Goal: Task Accomplishment & Management: Manage account settings

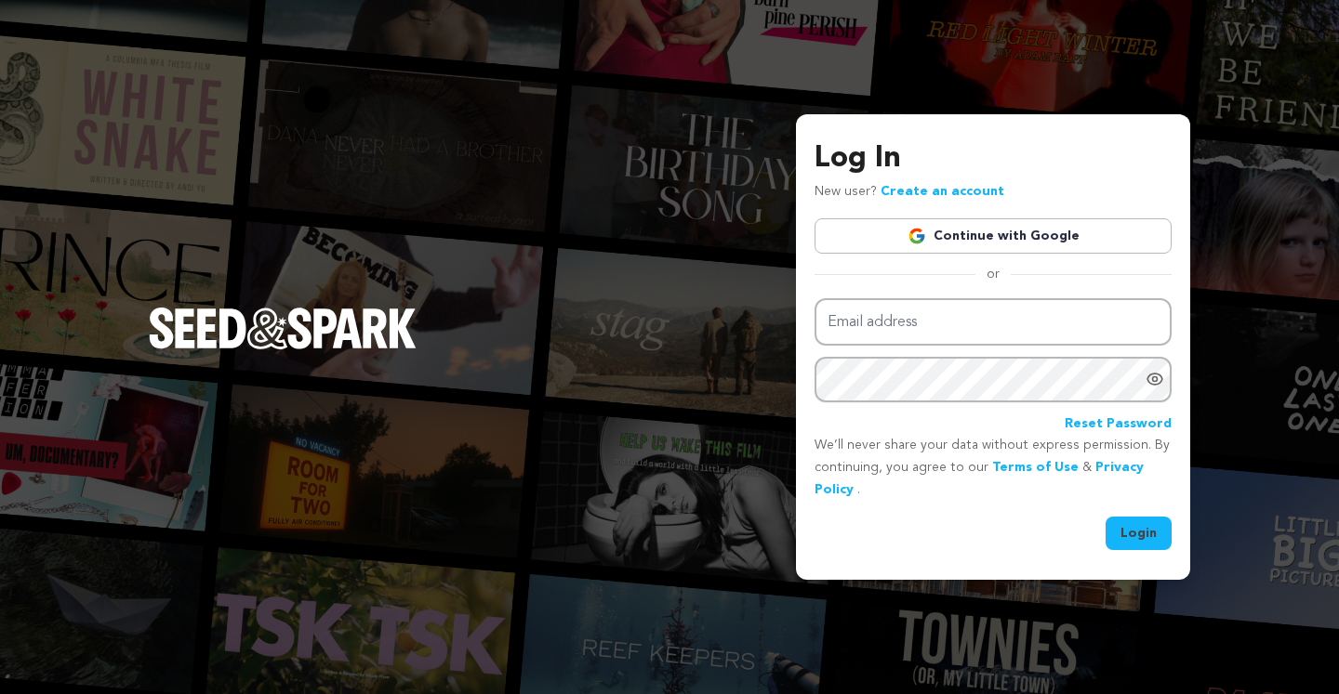
click at [1029, 232] on link "Continue with Google" at bounding box center [992, 235] width 357 height 35
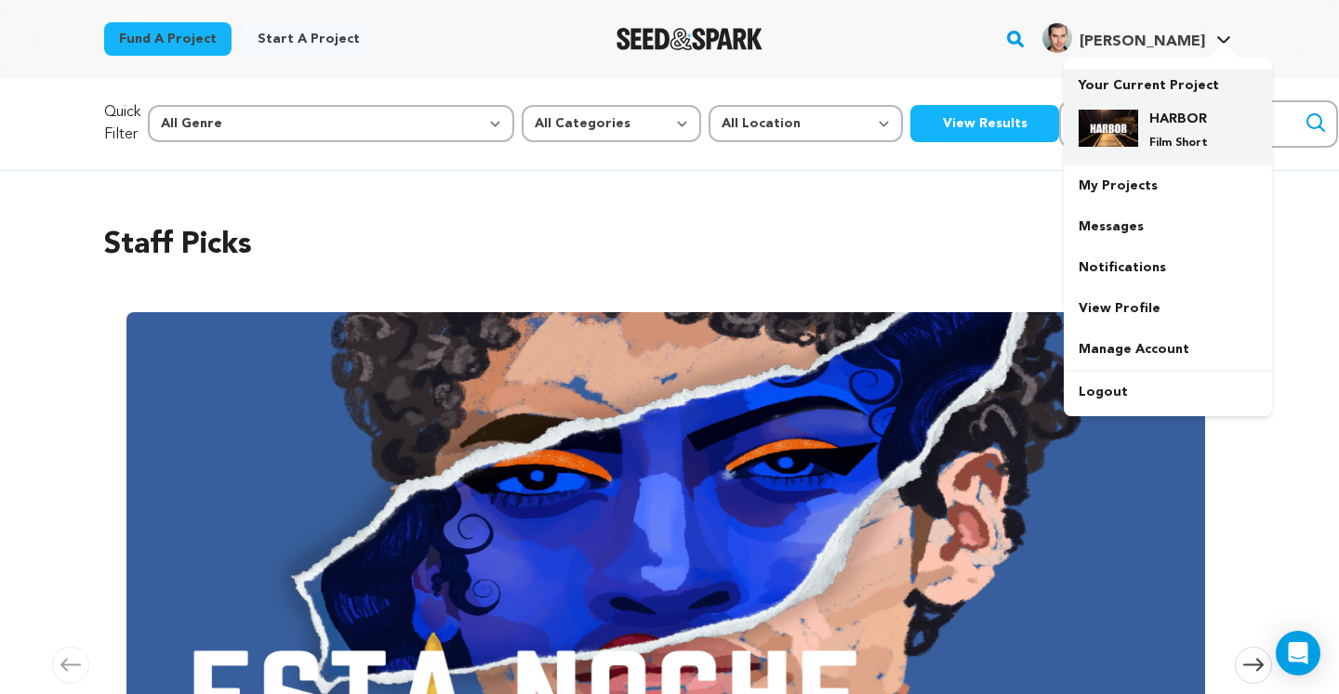
click at [1152, 122] on h4 "HARBOR" at bounding box center [1182, 119] width 67 height 19
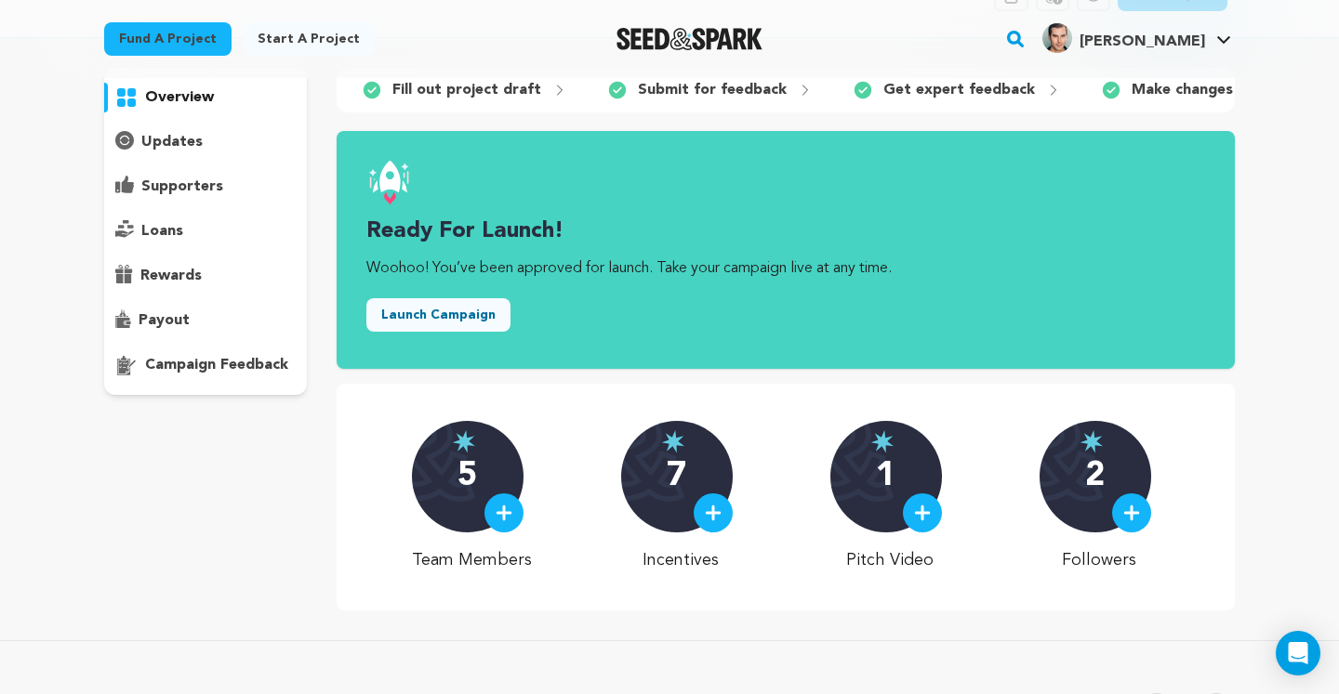
scroll to position [14, 0]
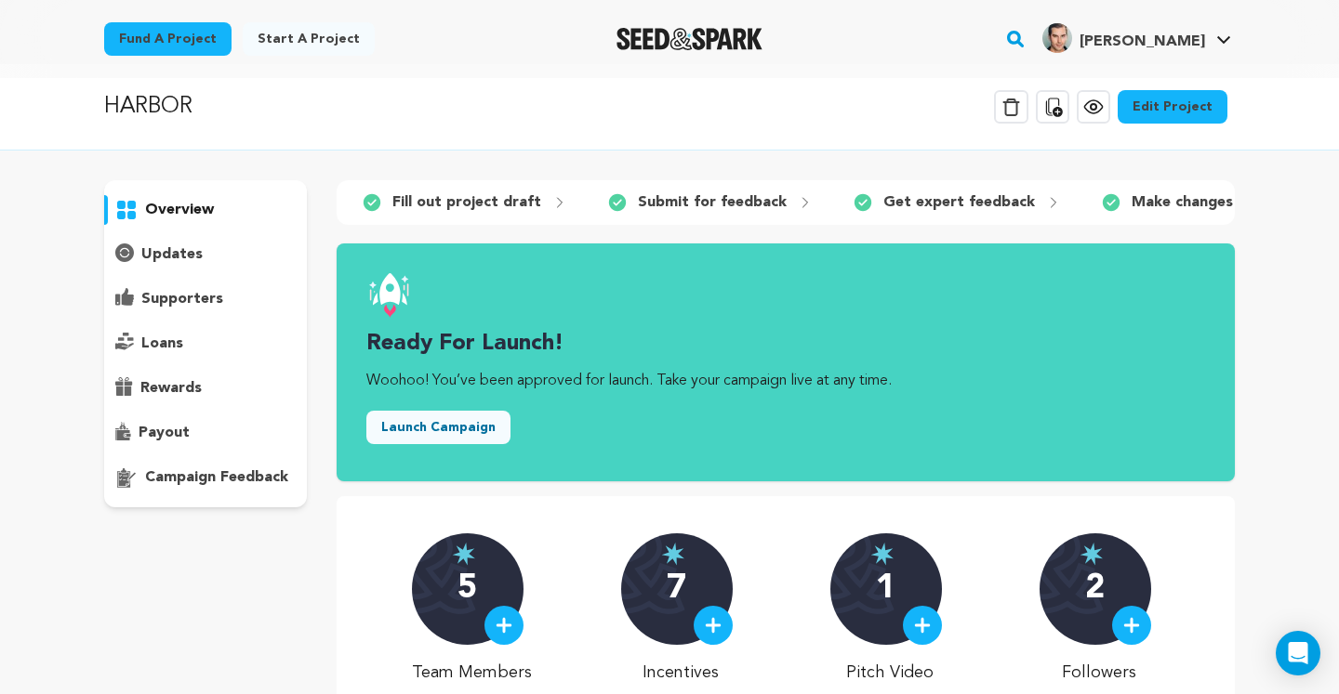
click at [200, 478] on p "campaign feedback" at bounding box center [216, 478] width 143 height 22
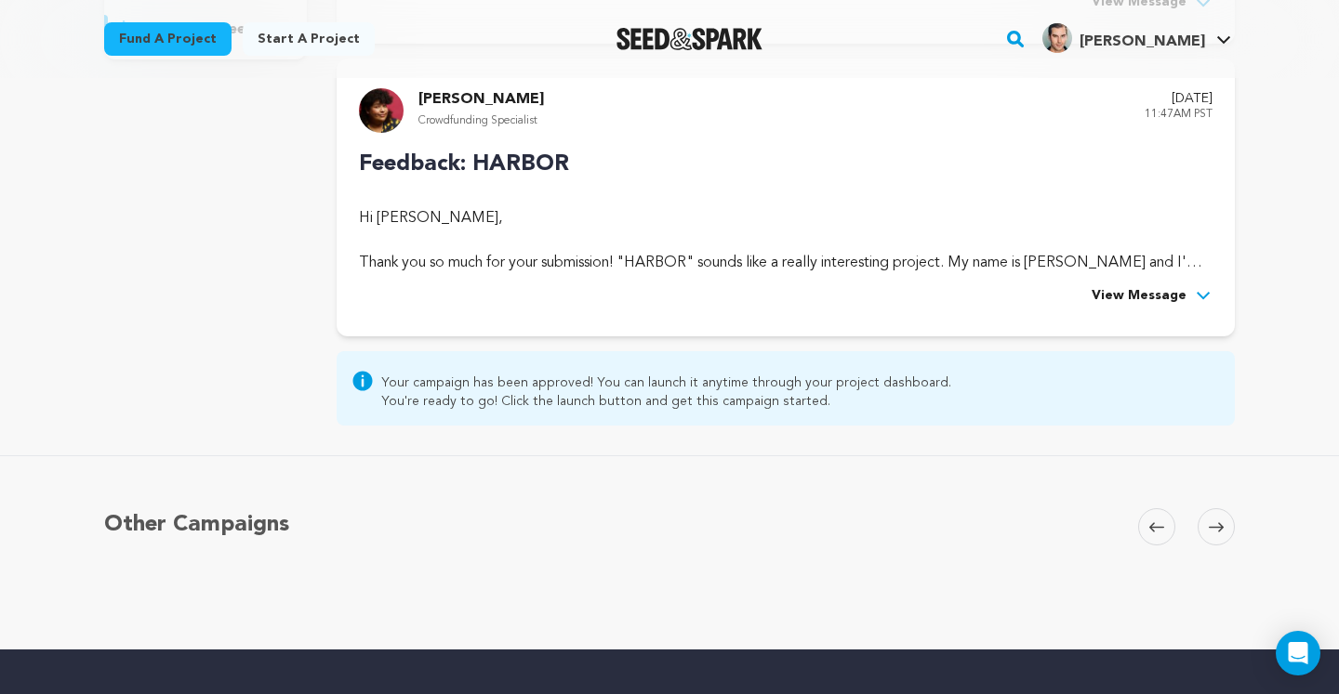
scroll to position [474, 0]
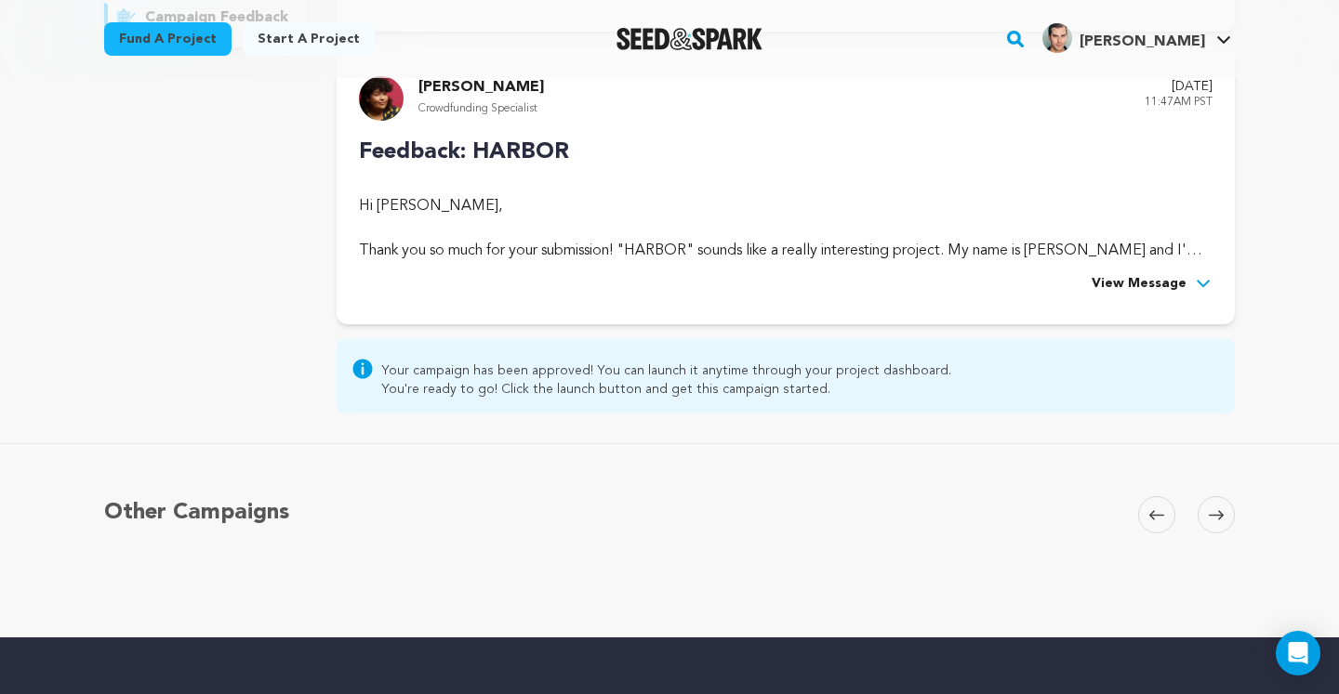
click at [628, 376] on p "Your campaign has been approved! You can launch it anytime through your project…" at bounding box center [666, 371] width 570 height 19
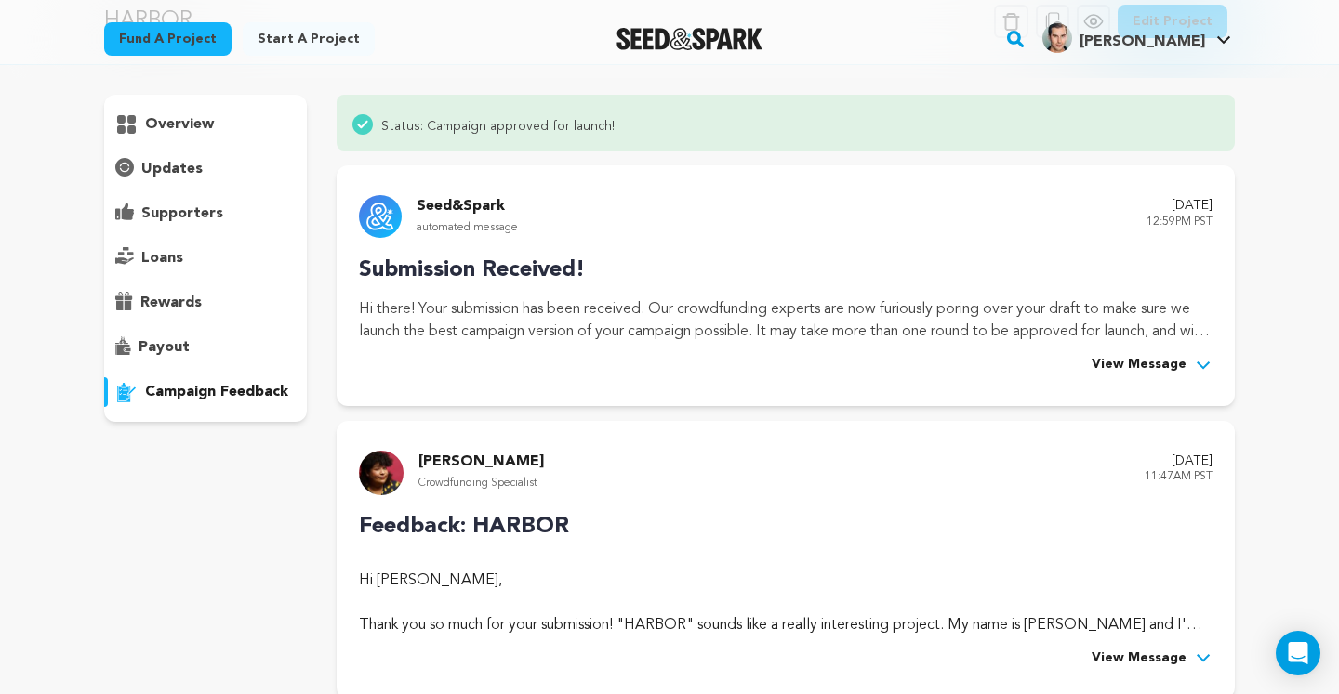
scroll to position [0, 0]
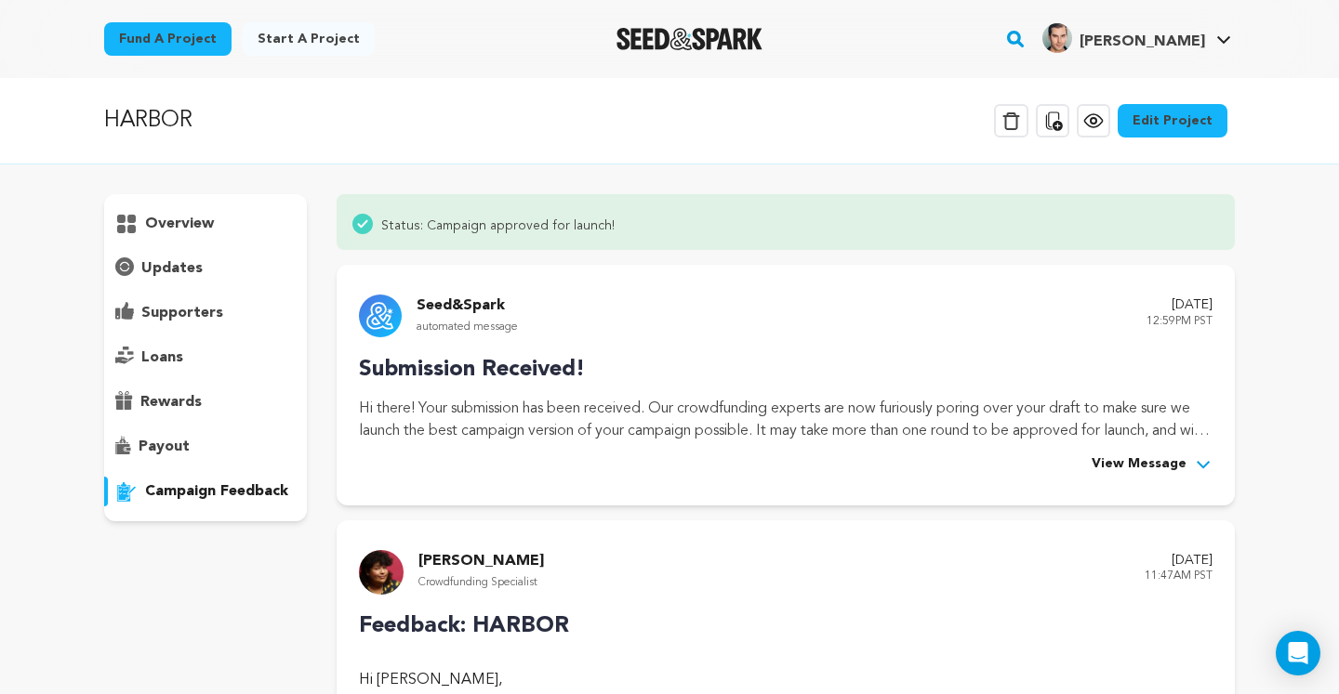
click at [1096, 121] on icon at bounding box center [1093, 121] width 6 height 6
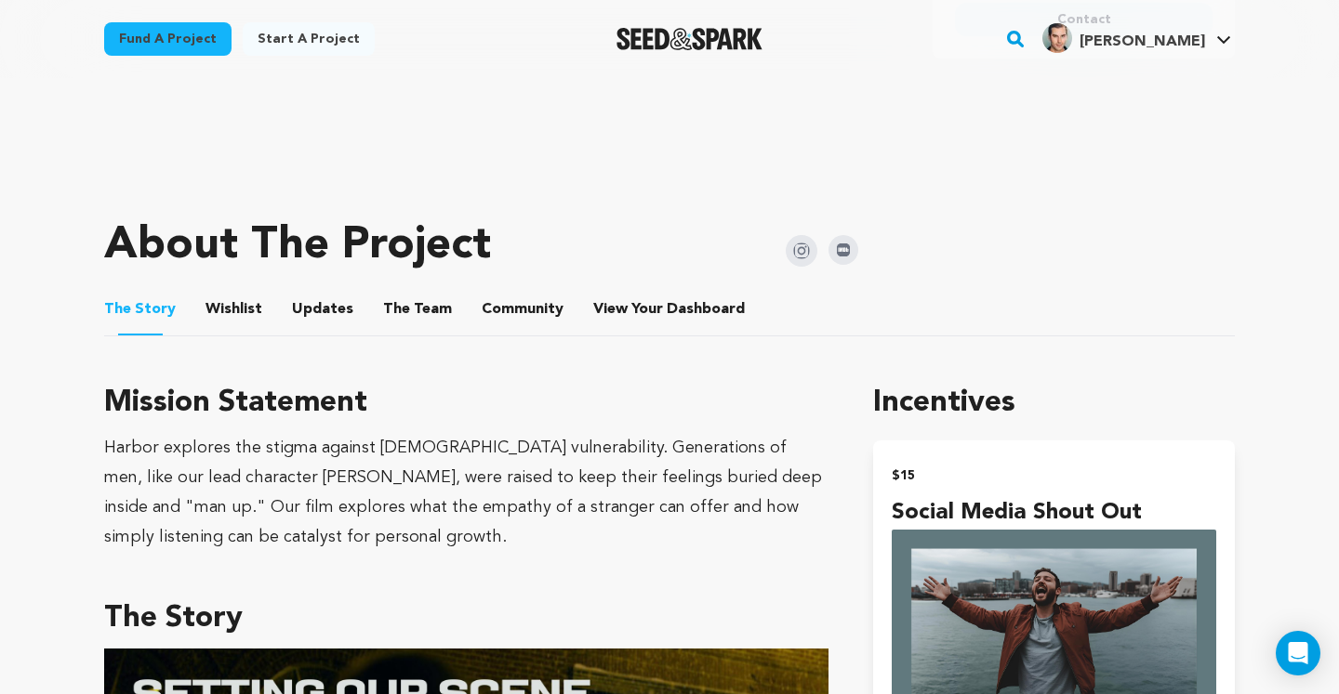
scroll to position [691, 0]
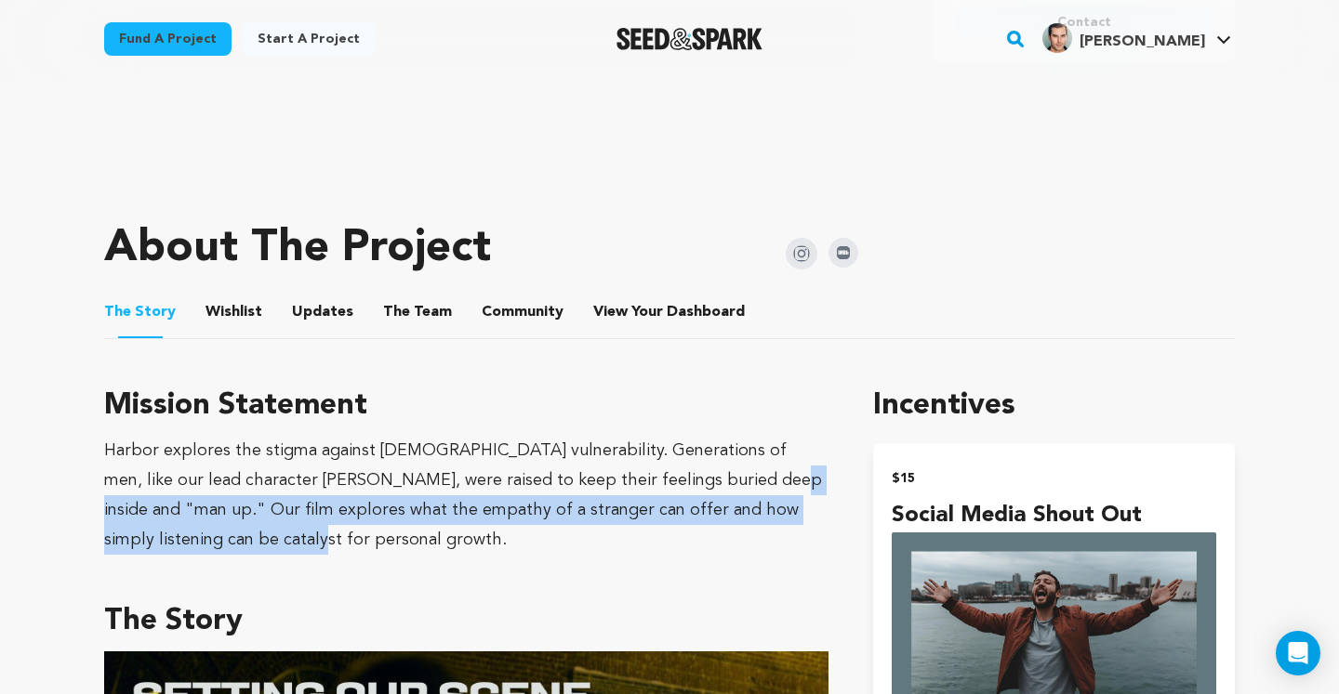
drag, startPoint x: 241, startPoint y: 538, endPoint x: 743, endPoint y: 478, distance: 505.6
click at [743, 478] on div "Harbor explores the stigma against [DEMOGRAPHIC_DATA] vulnerability. Generation…" at bounding box center [466, 495] width 724 height 119
copy div "Our film explores what the empathy of a stranger can offer and how simply liste…"
click at [618, 546] on div "Harbor explores the stigma against male vulnerability. Generations of men, like…" at bounding box center [466, 495] width 724 height 119
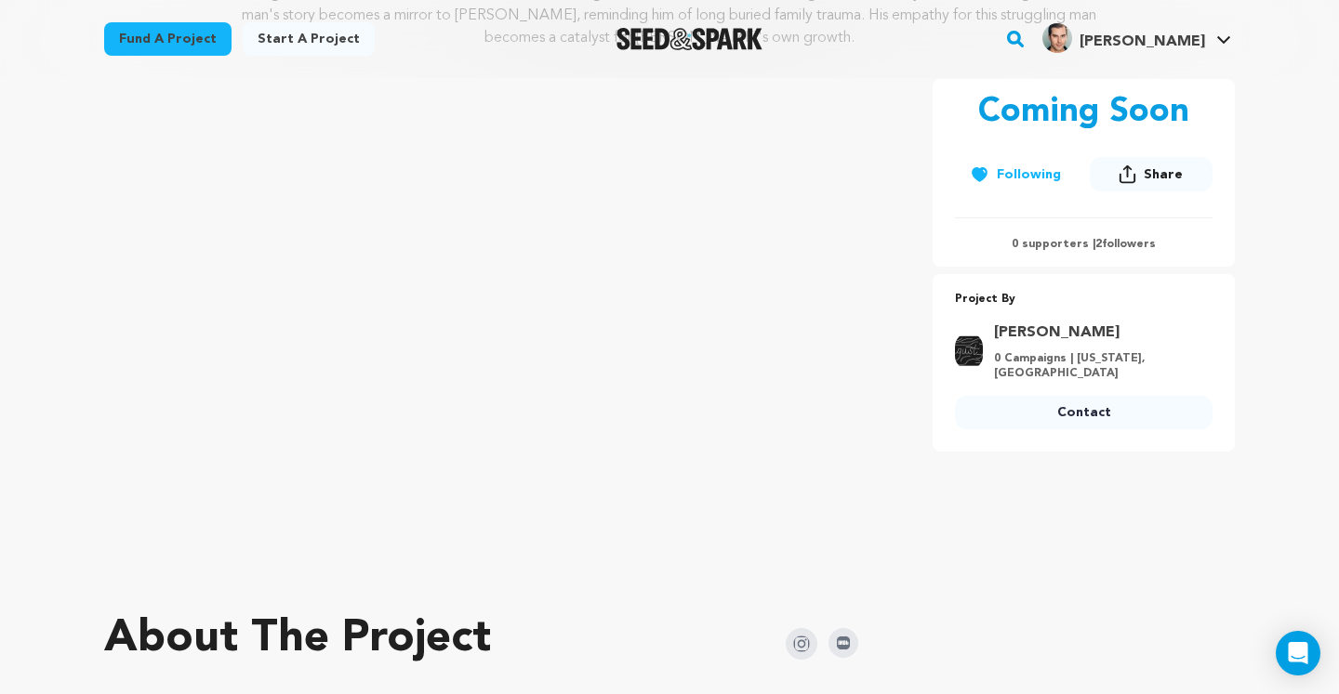
scroll to position [0, 0]
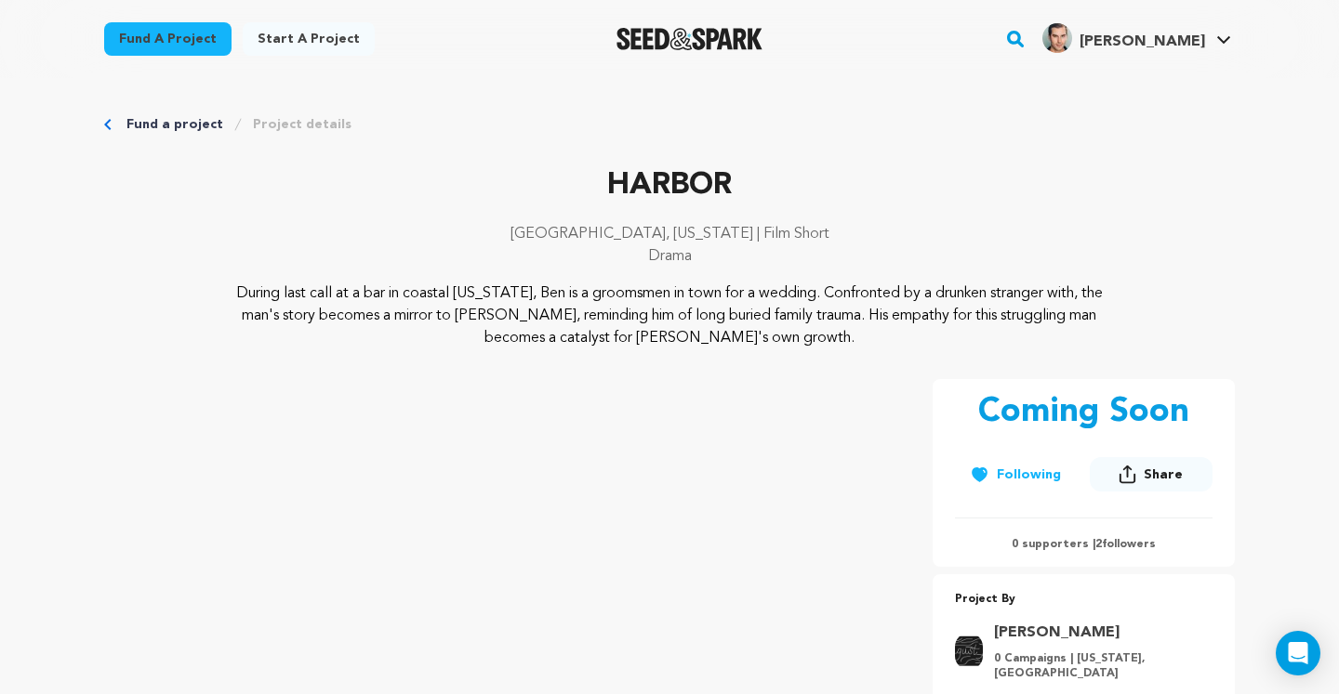
click at [106, 125] on icon "Breadcrumb" at bounding box center [107, 124] width 7 height 11
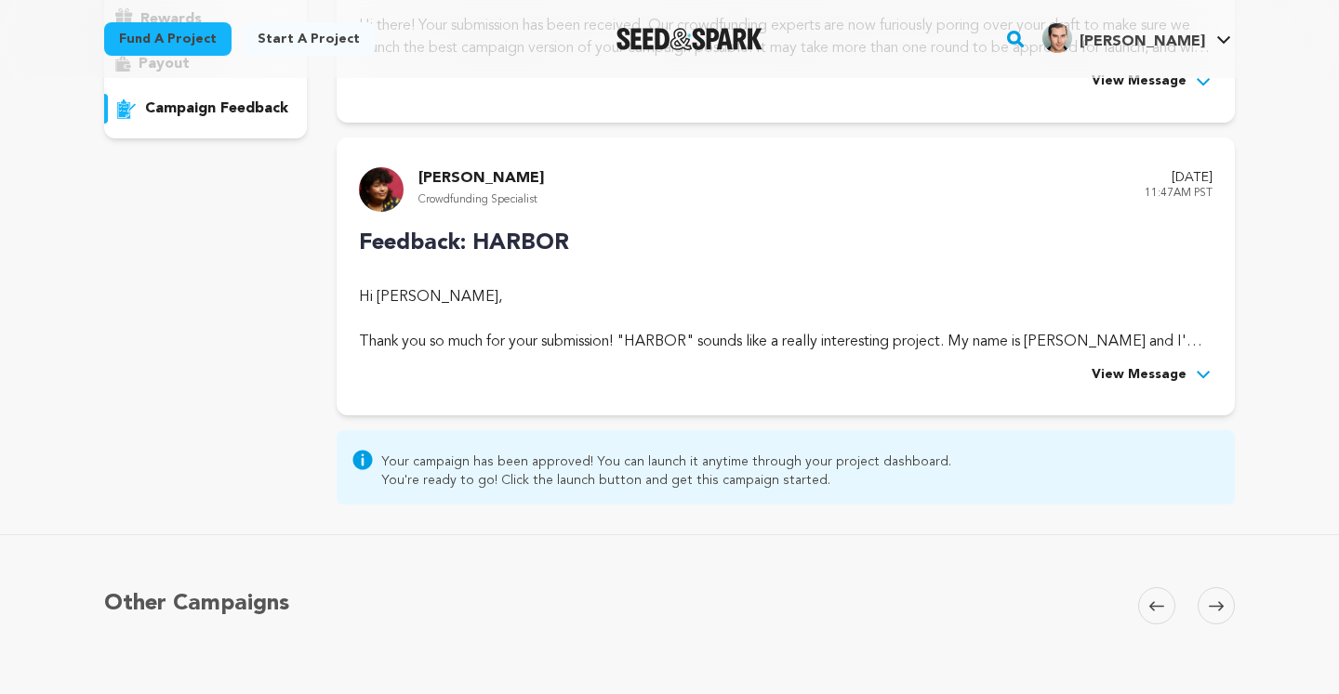
scroll to position [383, 0]
click at [1139, 375] on span "View Message" at bounding box center [1138, 375] width 95 height 22
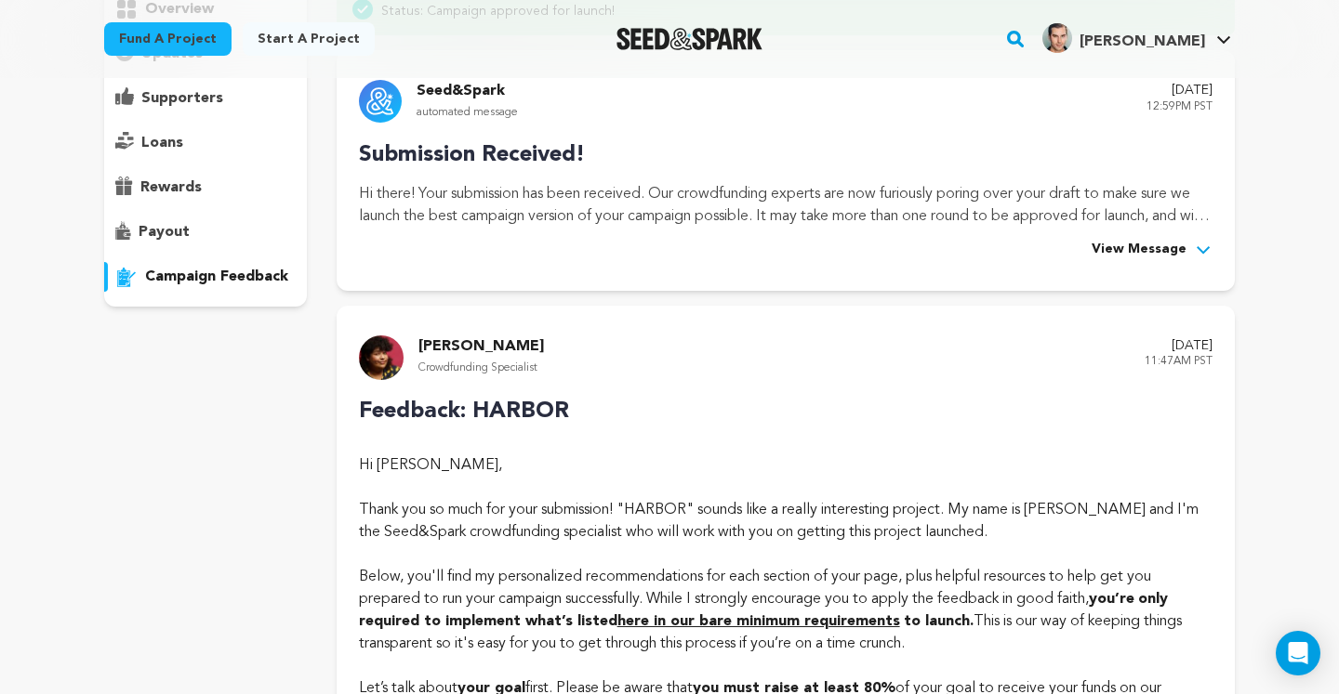
scroll to position [0, 0]
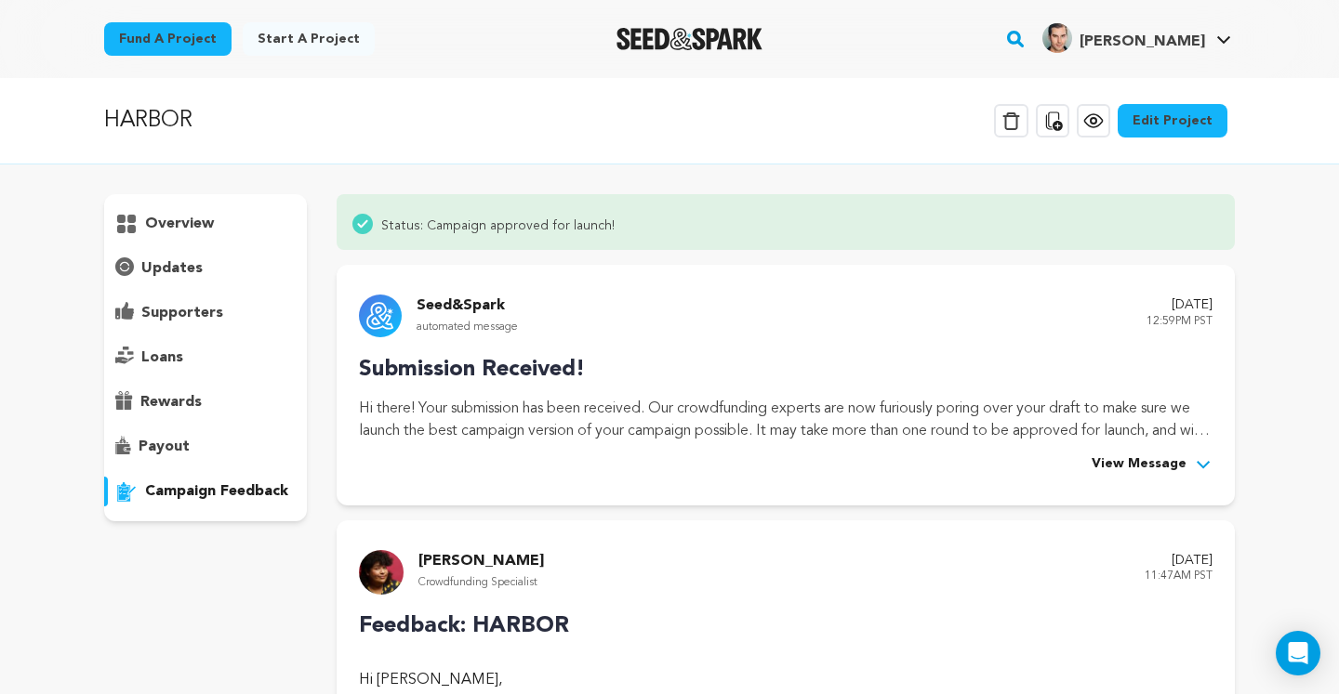
click at [1062, 129] on icon at bounding box center [1054, 121] width 17 height 19
click at [1060, 114] on icon at bounding box center [1052, 121] width 22 height 22
click at [1056, 116] on icon at bounding box center [1052, 121] width 22 height 22
click at [240, 111] on div "HARBOR Delete Campaign Copy public preview link View project Edit Project View …" at bounding box center [669, 121] width 1130 height 48
